Goal: Task Accomplishment & Management: Manage account settings

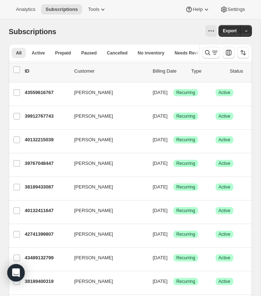
scroll to position [1009, 0]
click at [45, 53] on button "Active" at bounding box center [38, 53] width 22 height 10
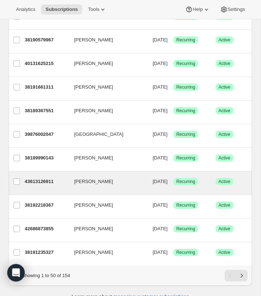
scroll to position [1009, 0]
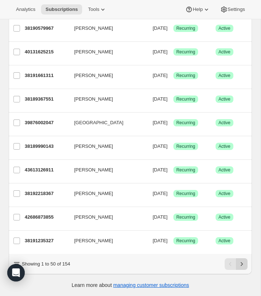
click at [244, 264] on icon "Next" at bounding box center [241, 264] width 7 height 7
click at [242, 260] on button "Next" at bounding box center [242, 264] width 12 height 12
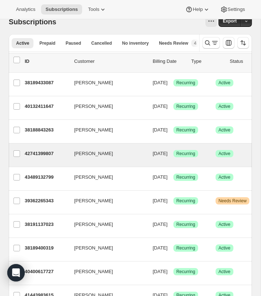
scroll to position [0, 0]
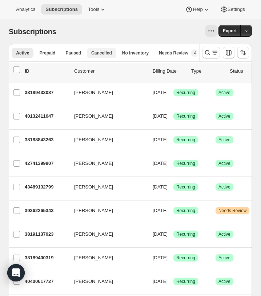
click at [95, 54] on span "Cancelled" at bounding box center [101, 53] width 21 height 6
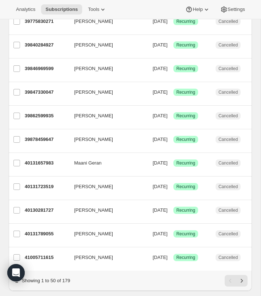
scroll to position [1017, 0]
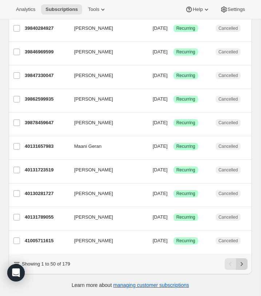
click at [245, 266] on icon "Next" at bounding box center [241, 264] width 7 height 7
click at [243, 265] on icon "Next" at bounding box center [241, 264] width 7 height 7
click at [240, 266] on icon "Next" at bounding box center [241, 264] width 7 height 7
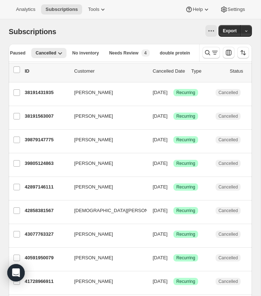
scroll to position [0, 72]
click at [87, 51] on span "No inventory" at bounding box center [85, 53] width 27 height 6
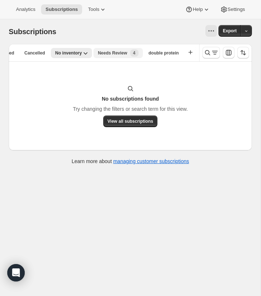
click at [102, 51] on span "Needs Review" at bounding box center [112, 53] width 29 height 6
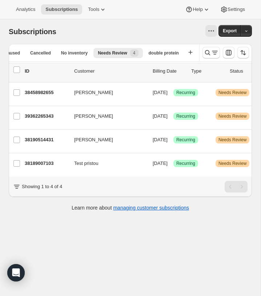
scroll to position [0, 0]
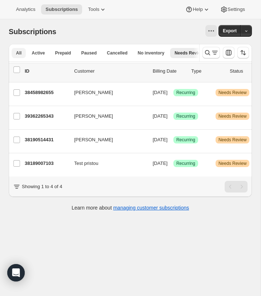
click at [17, 52] on span "All" at bounding box center [18, 53] width 5 height 6
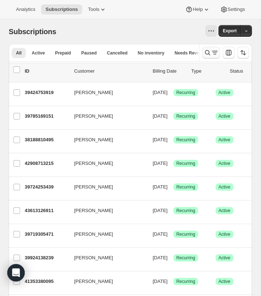
click at [206, 55] on icon "Search and filter results" at bounding box center [207, 52] width 7 height 7
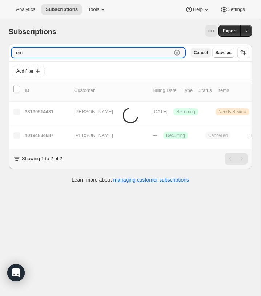
type input "e"
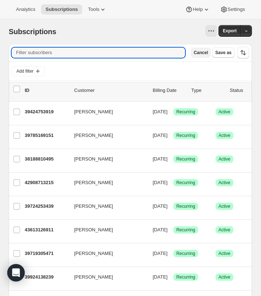
click at [200, 57] on button "Cancel" at bounding box center [201, 53] width 20 height 10
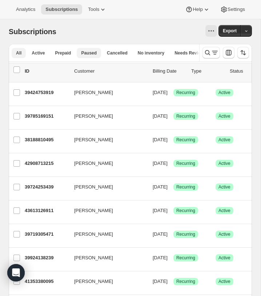
click at [83, 52] on span "Paused" at bounding box center [89, 53] width 16 height 6
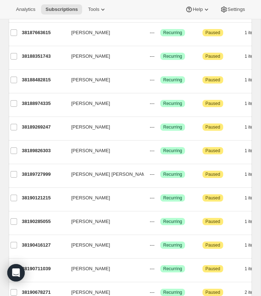
scroll to position [134, 0]
